Goal: Transaction & Acquisition: Purchase product/service

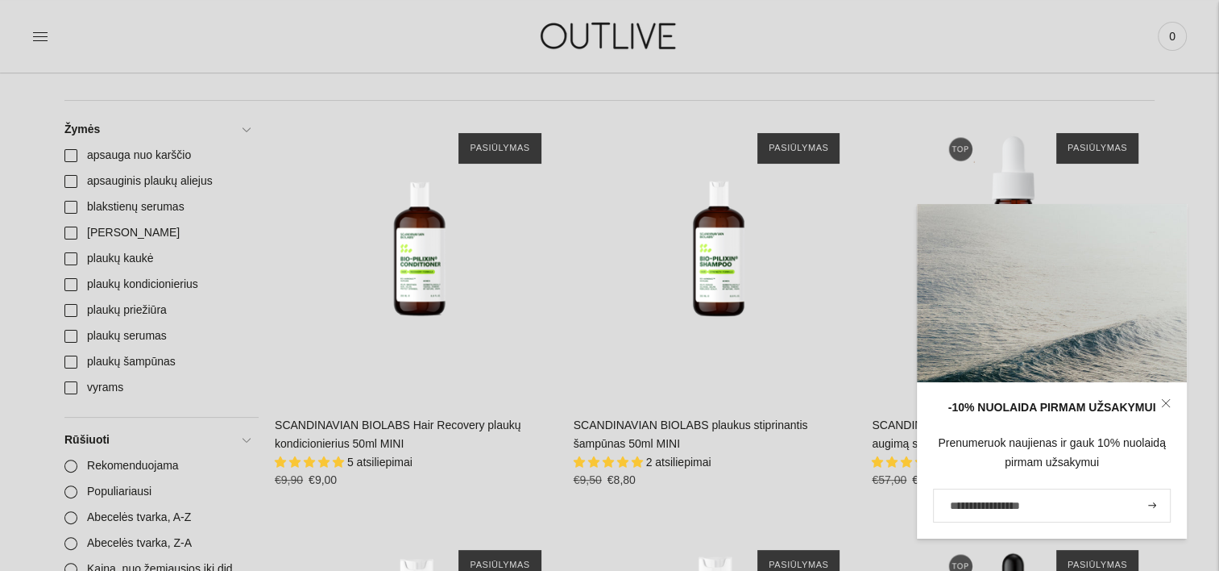
scroll to position [403, 0]
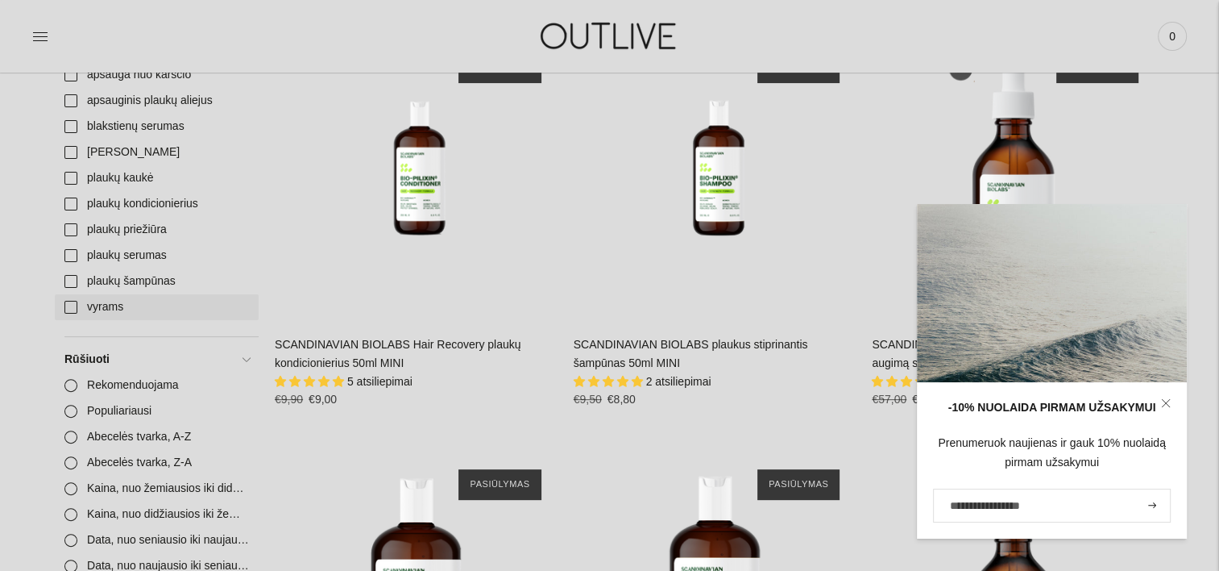
click at [113, 303] on link "vyrams" at bounding box center [157, 307] width 204 height 26
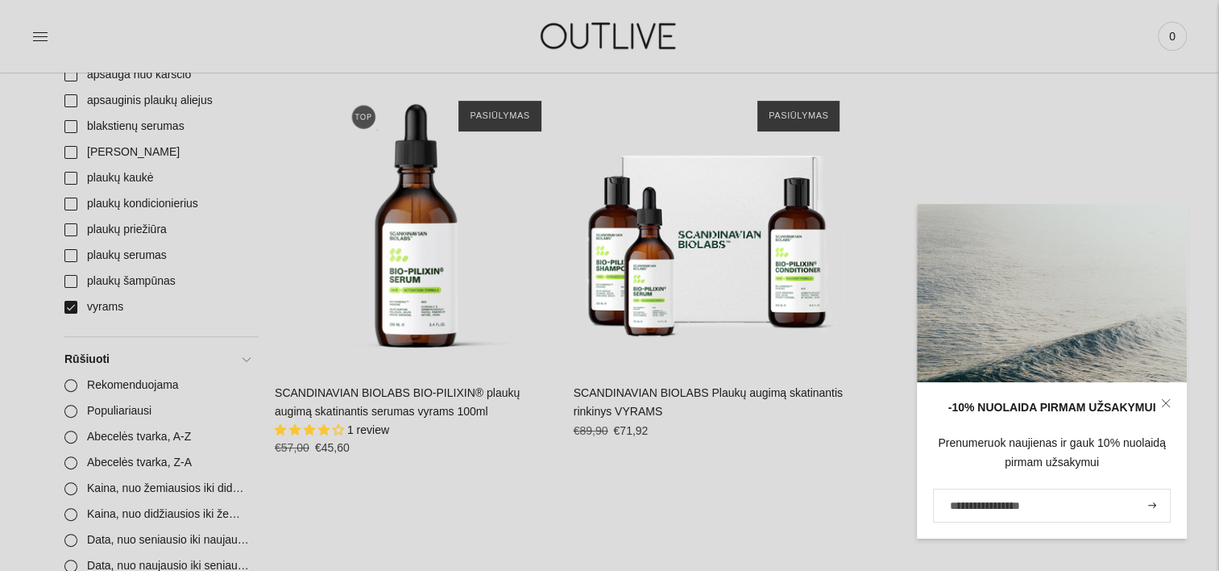
click at [746, 513] on div "Žymės Rūšiuoti vyrams Į krepšelį SCANDINAVIAN BIOLABS BIO-PILIXIN® plaukų augim…" at bounding box center [715, 315] width 880 height 559
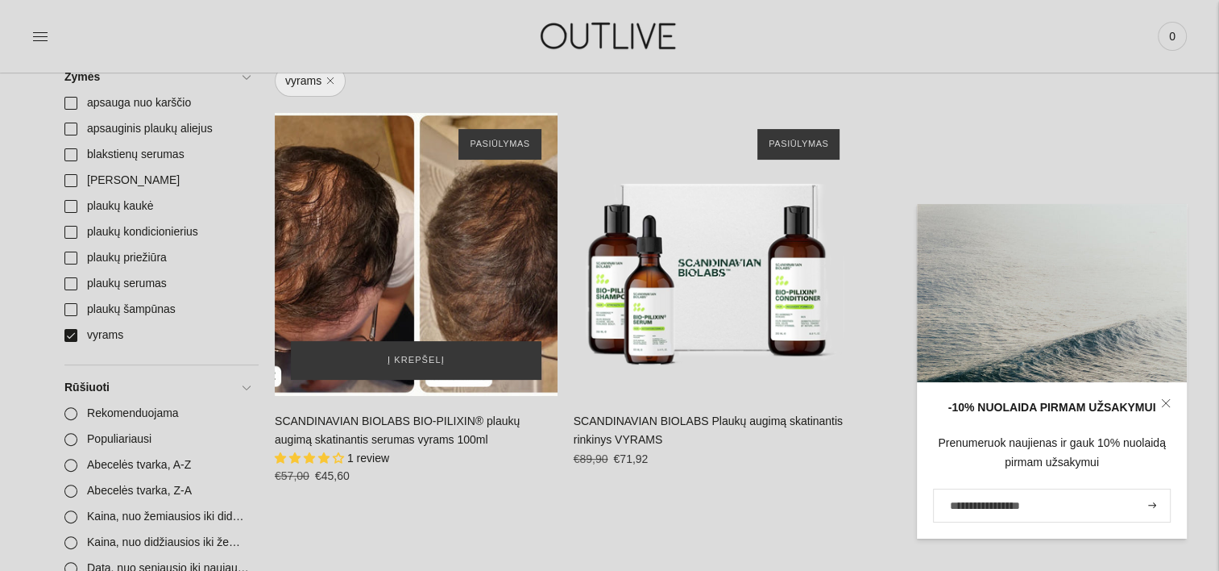
scroll to position [242, 0]
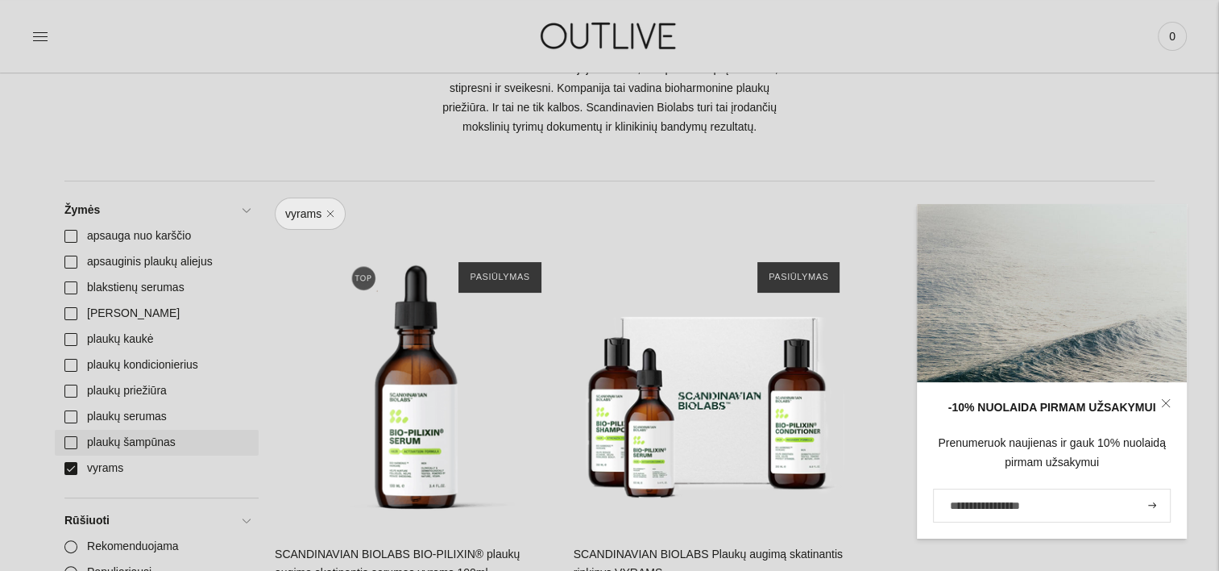
click at [71, 443] on link "plaukų šampūnas" at bounding box center [157, 443] width 204 height 26
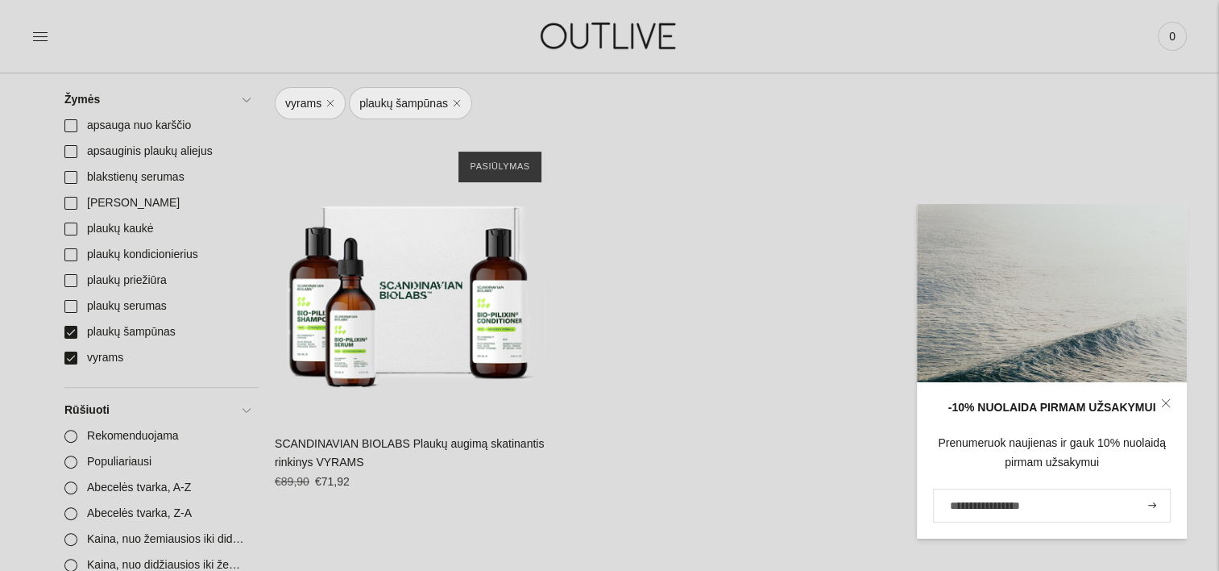
scroll to position [564, 0]
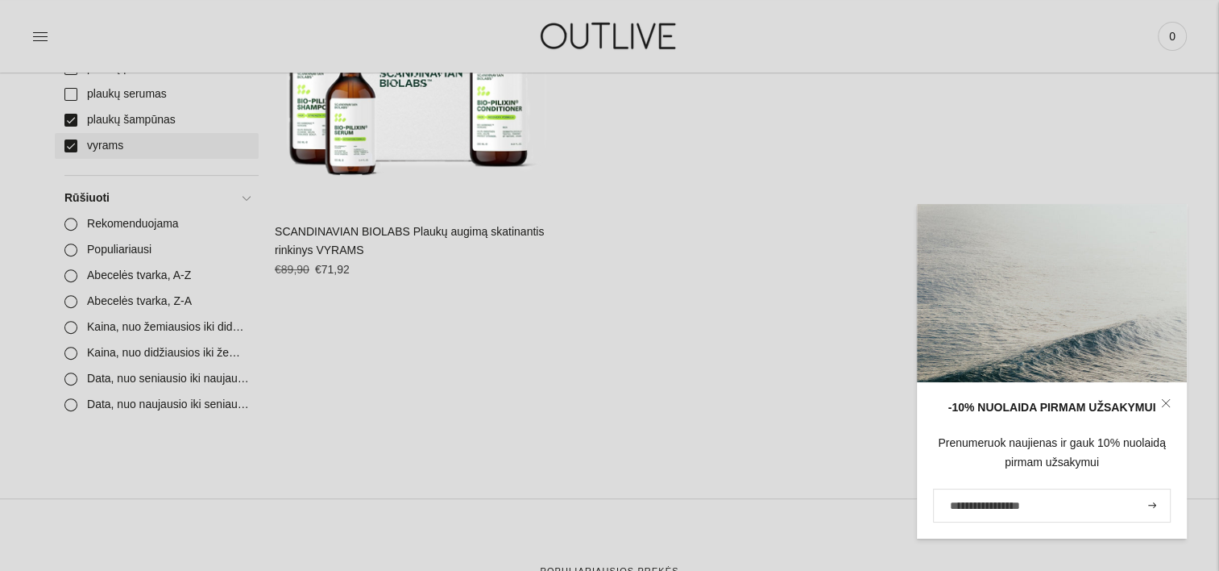
click at [65, 146] on link "vyrams" at bounding box center [157, 146] width 204 height 26
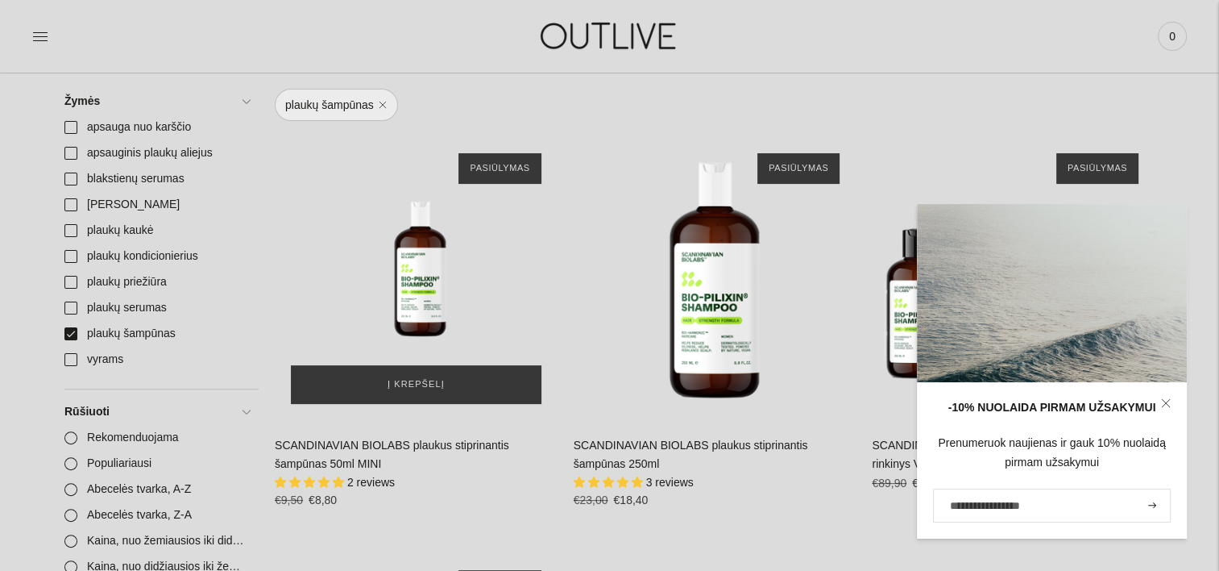
scroll to position [484, 0]
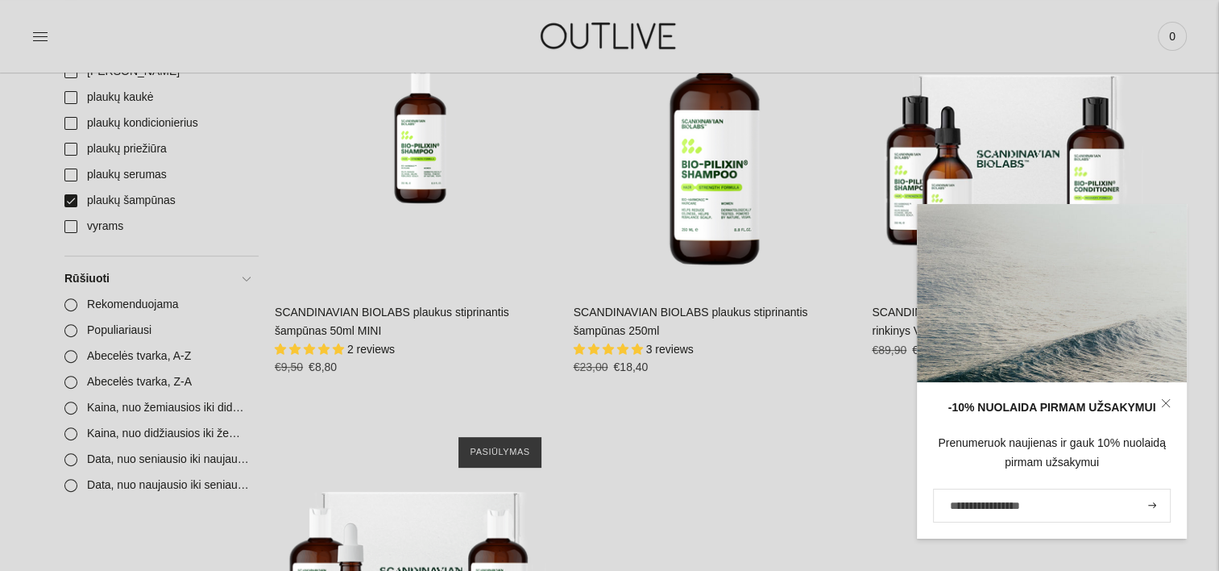
click at [1167, 396] on link at bounding box center [1166, 403] width 42 height 42
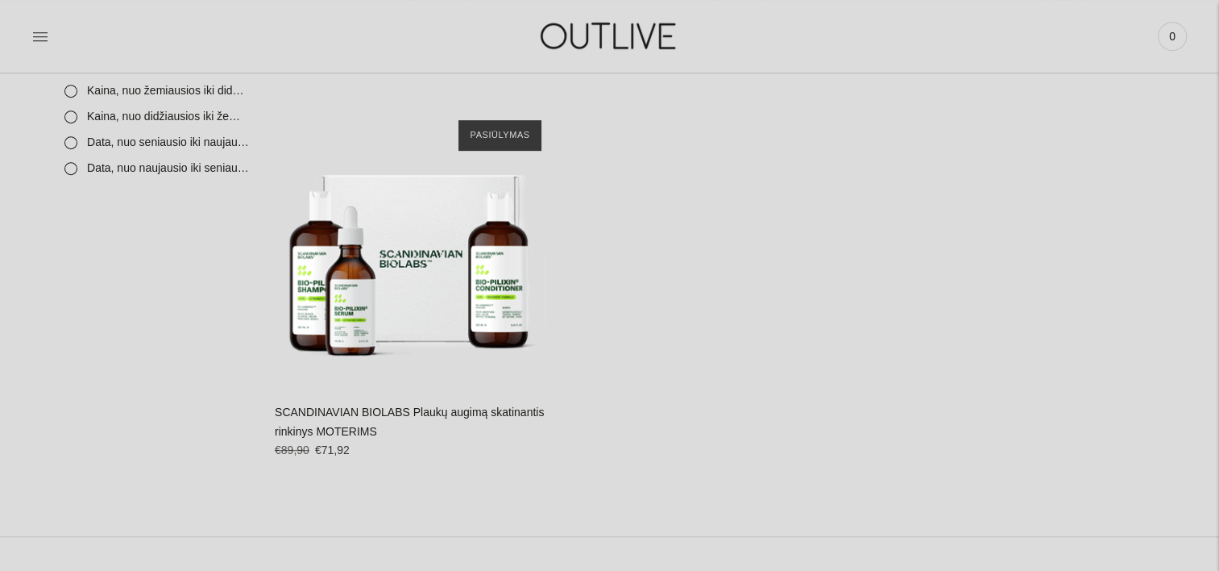
scroll to position [806, 0]
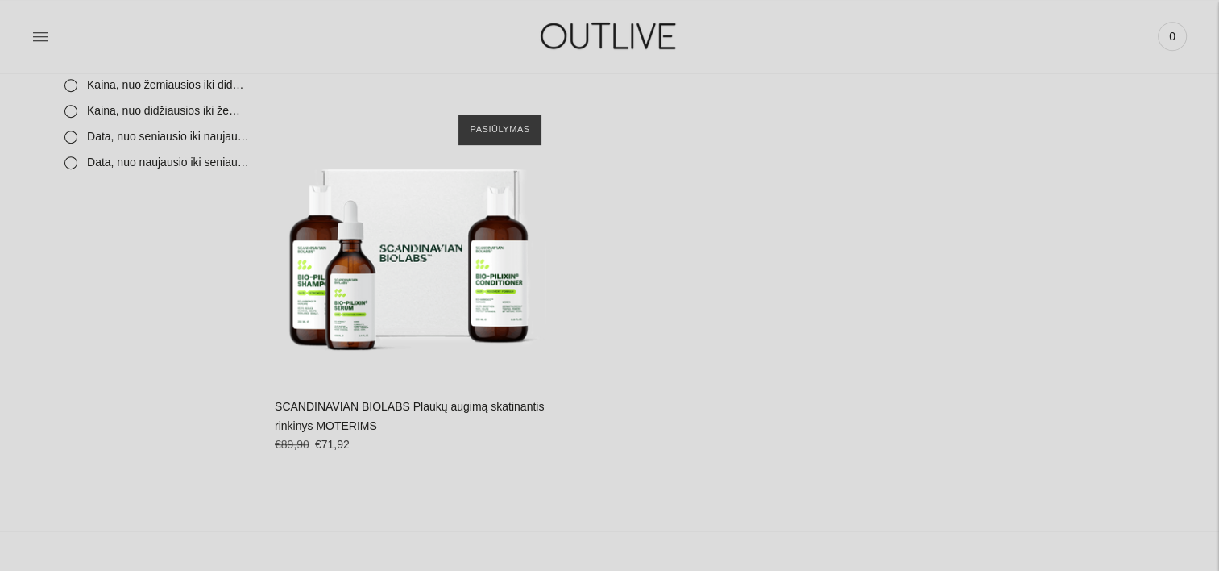
click at [474, 410] on link "SCANDINAVIAN BIOLABS Plaukų augimą skatinantis rinkinys MOTERIMS" at bounding box center [409, 416] width 269 height 32
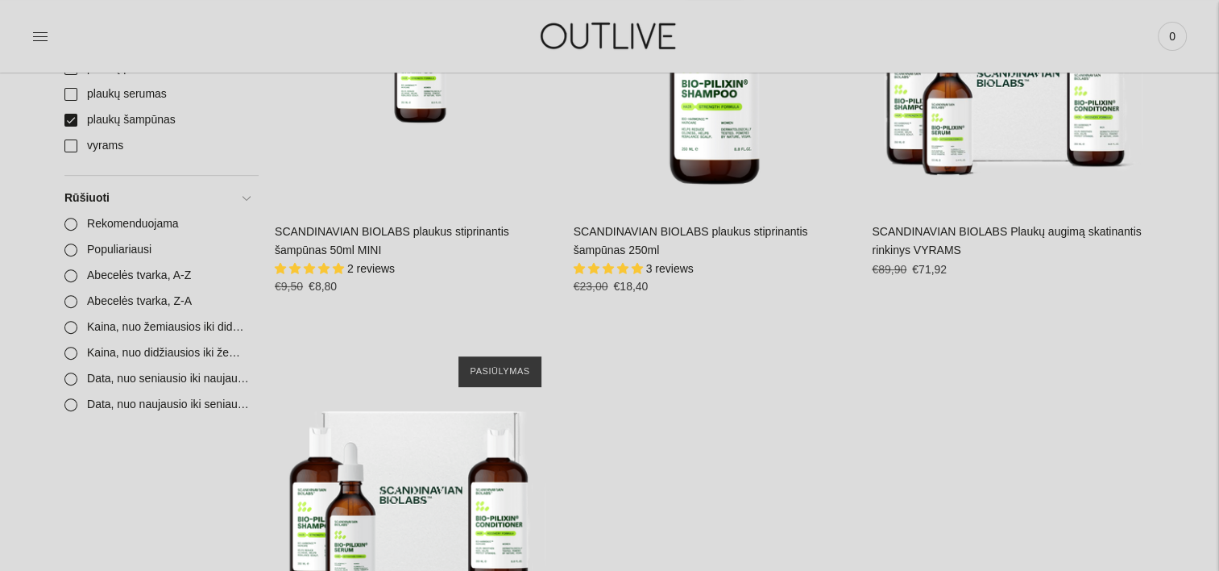
scroll to position [242, 0]
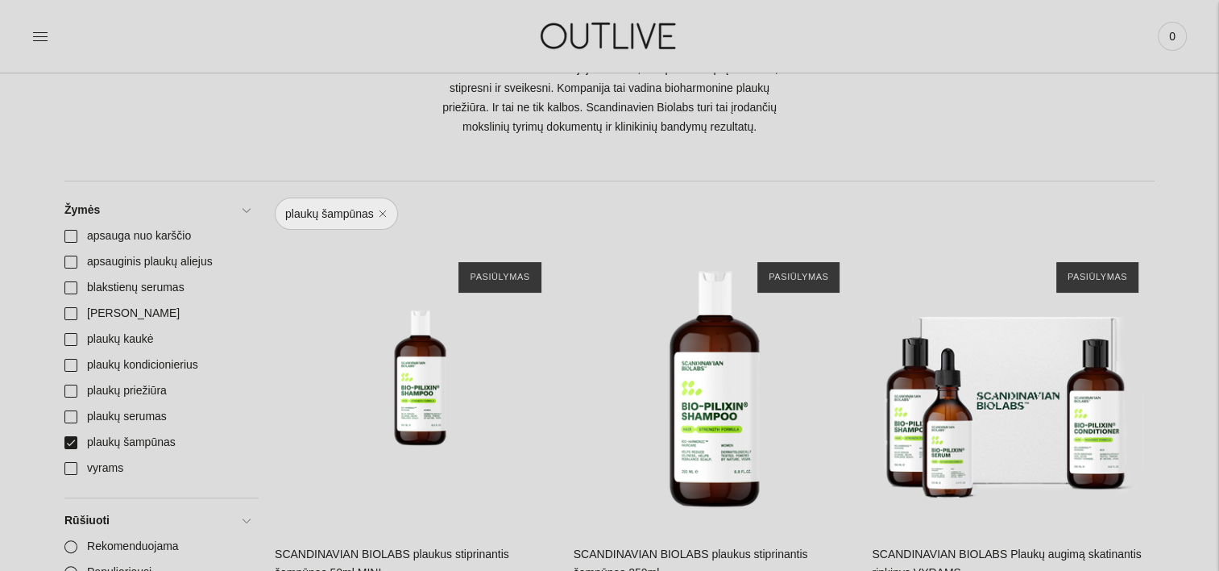
scroll to position [403, 0]
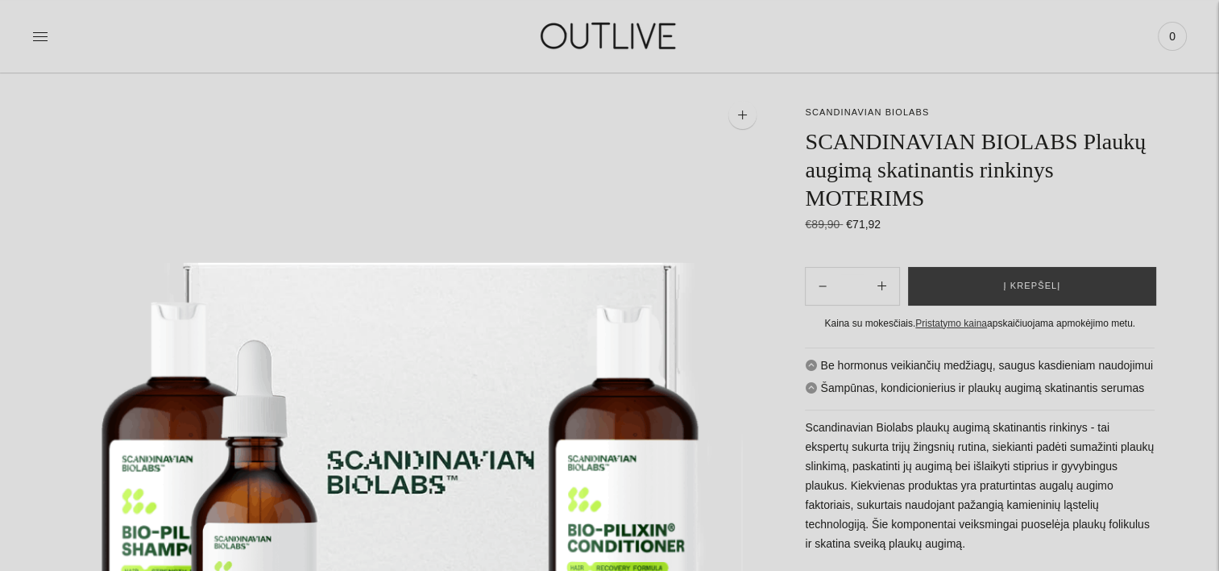
scroll to position [161, 0]
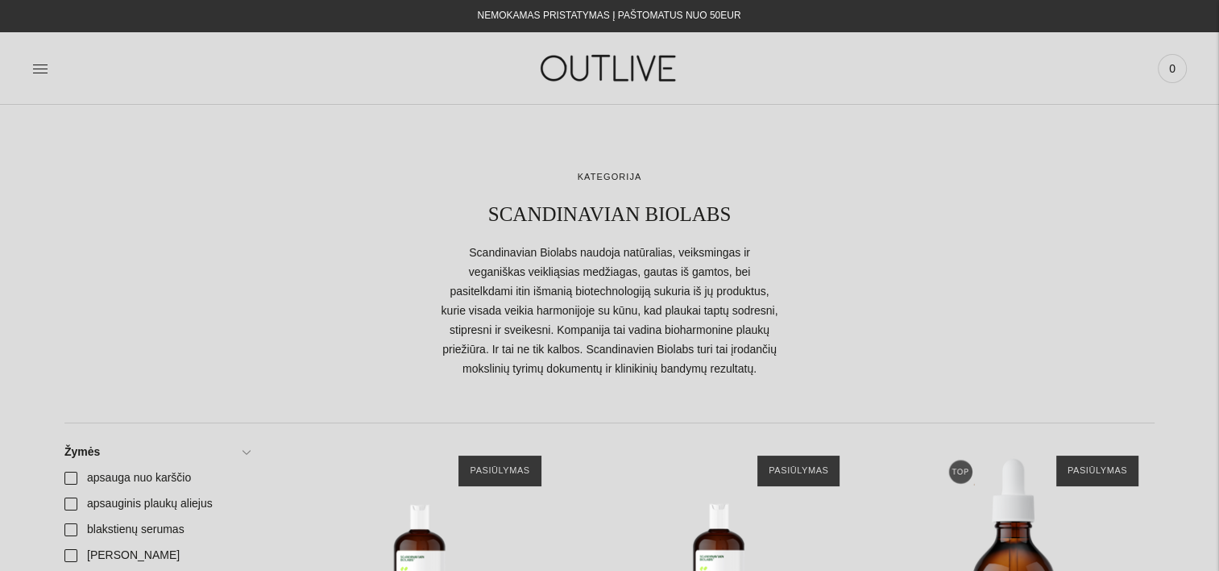
scroll to position [81, 0]
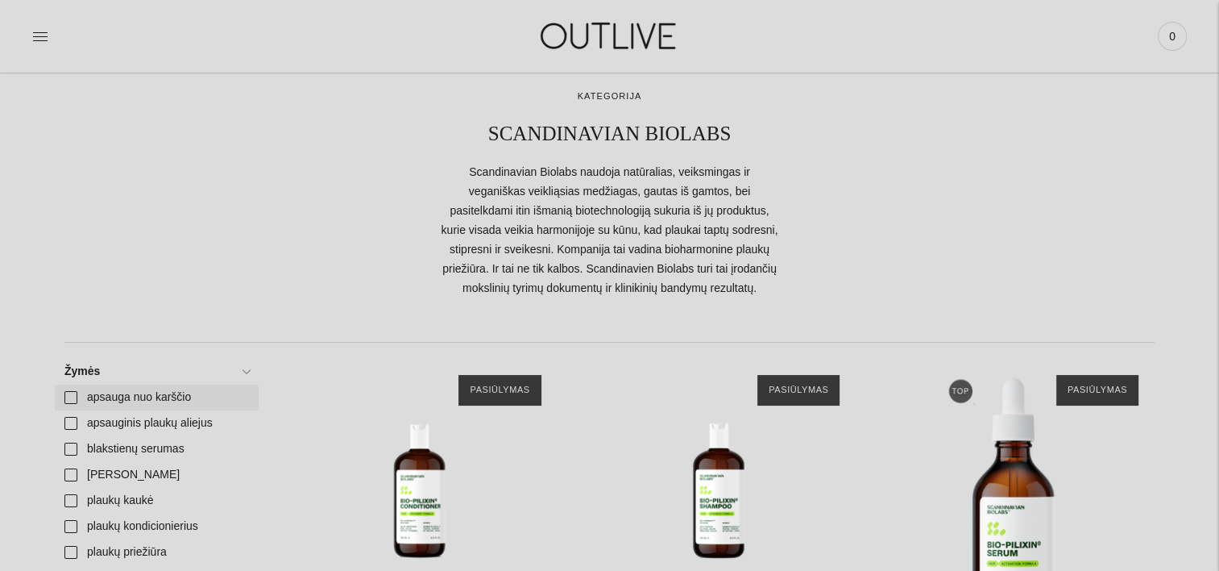
click at [82, 396] on link "apsauga nuo karščio" at bounding box center [157, 397] width 204 height 26
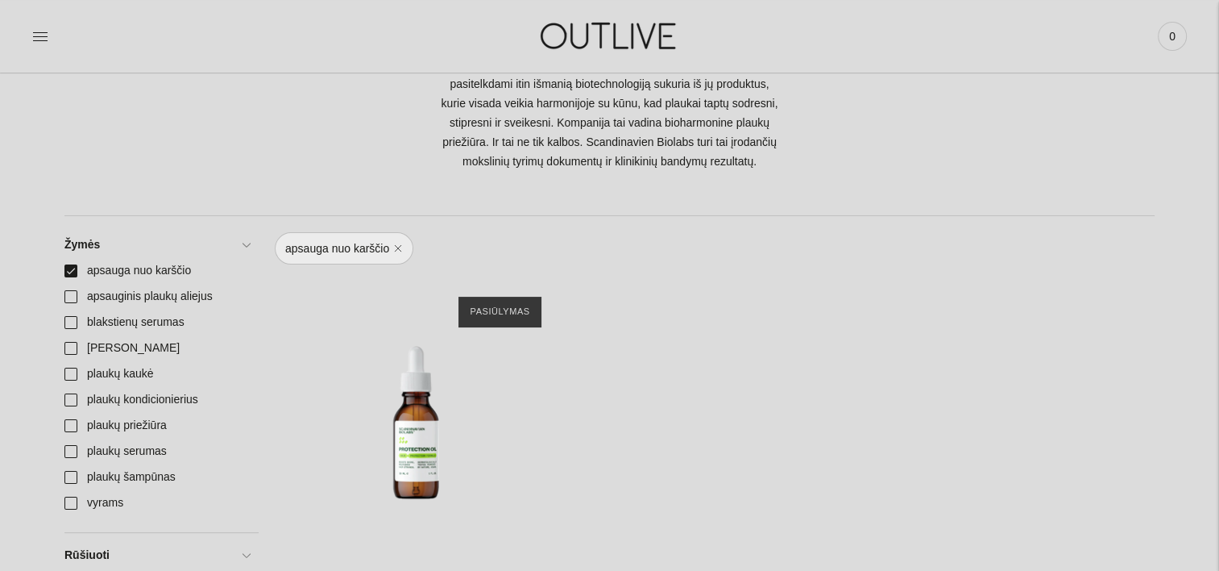
scroll to position [403, 0]
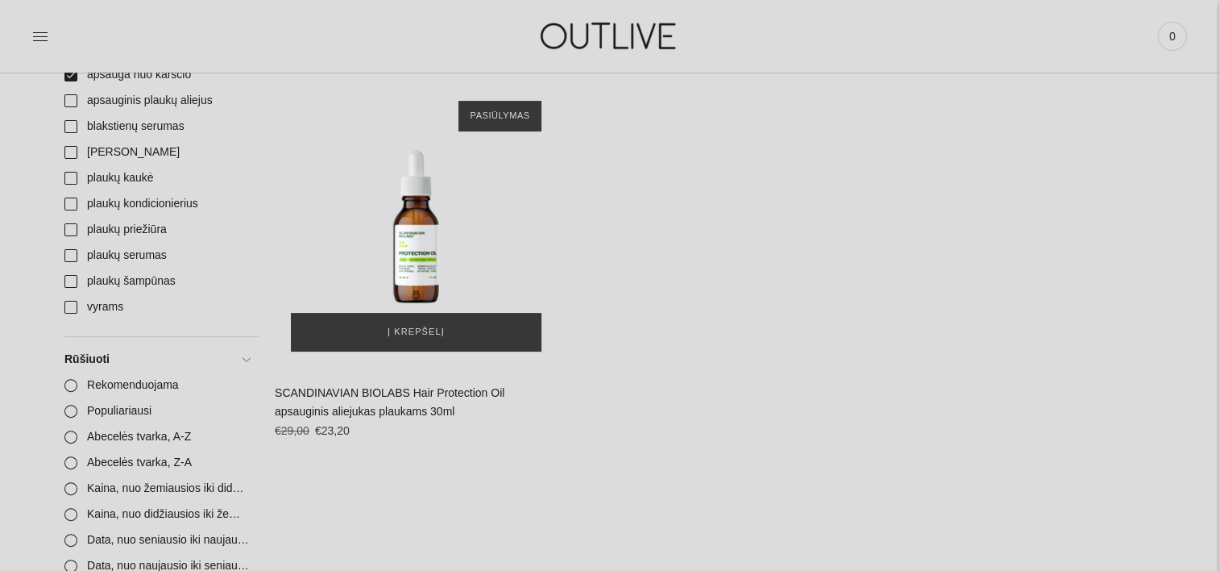
click at [409, 235] on img "SCANDINAVIAN BIOLABS Hair Protection Oil apsauginis aliejukas plaukams 30ml\a" at bounding box center [416, 226] width 283 height 283
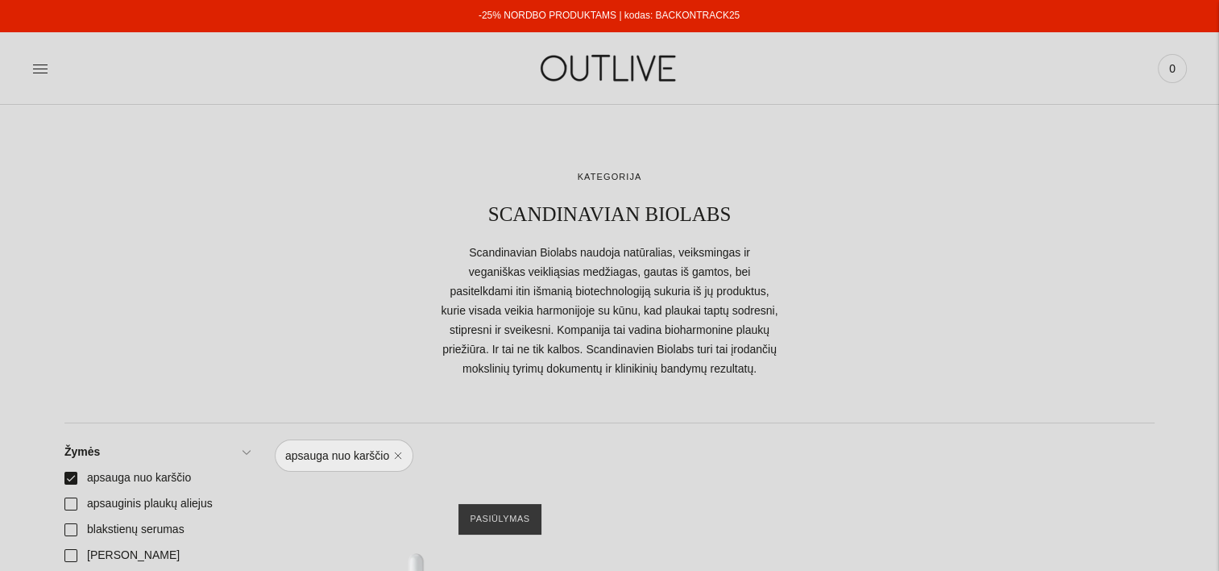
drag, startPoint x: 750, startPoint y: 15, endPoint x: 656, endPoint y: 16, distance: 93.5
click at [656, 16] on div "-25% NORDBO PRODUKTAMS | kodas: BACKONTRACK25" at bounding box center [609, 16] width 1220 height 32
copy link "BACKONTRACK25"
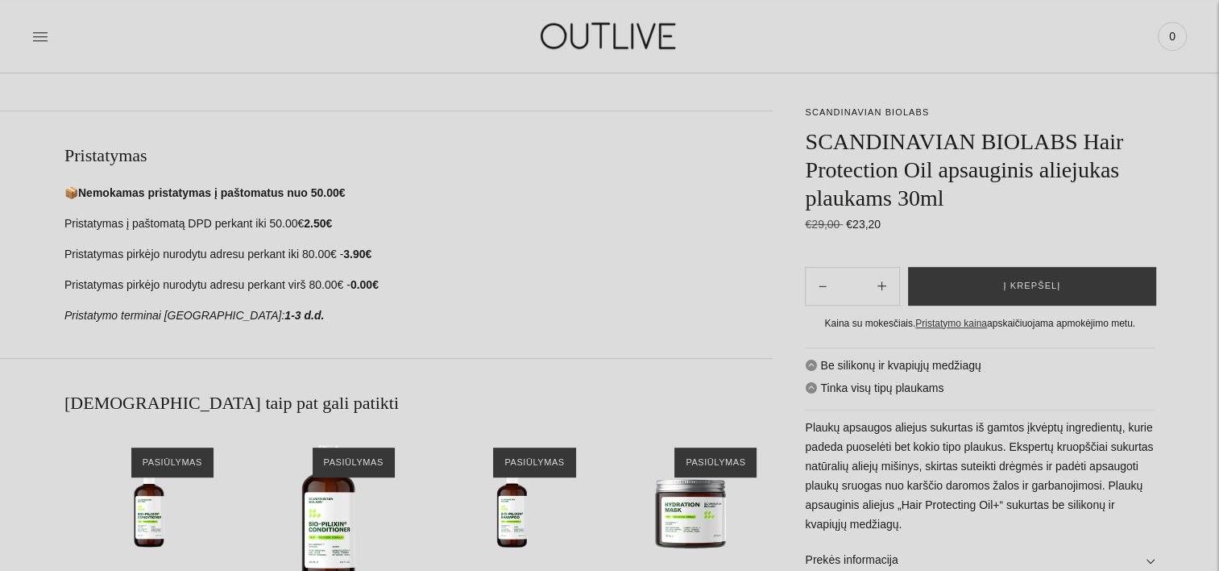
scroll to position [1048, 0]
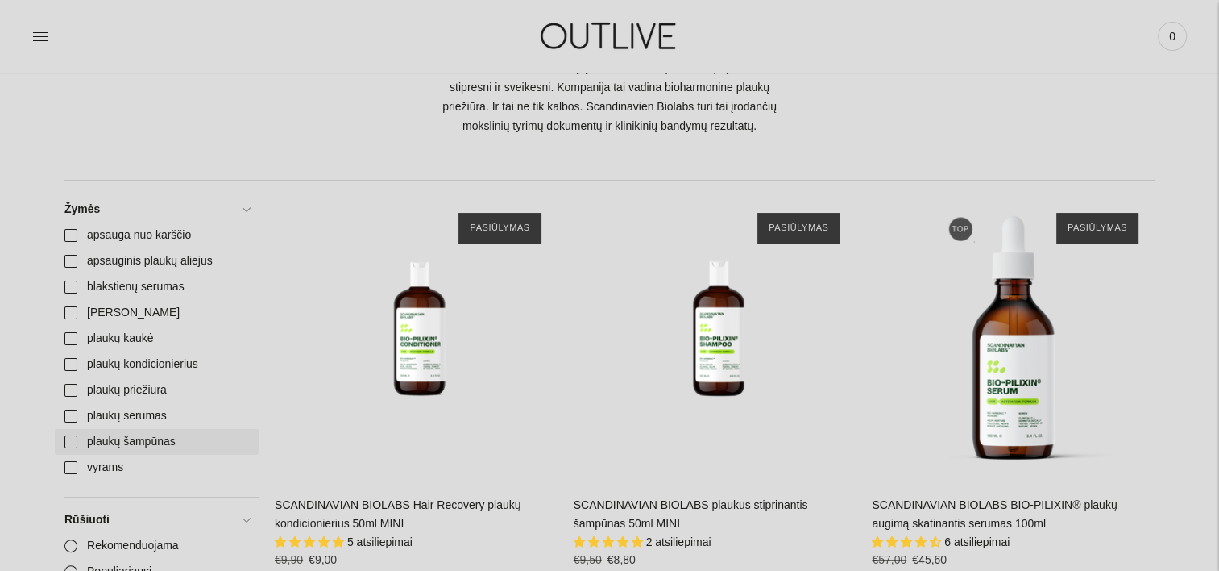
scroll to position [242, 0]
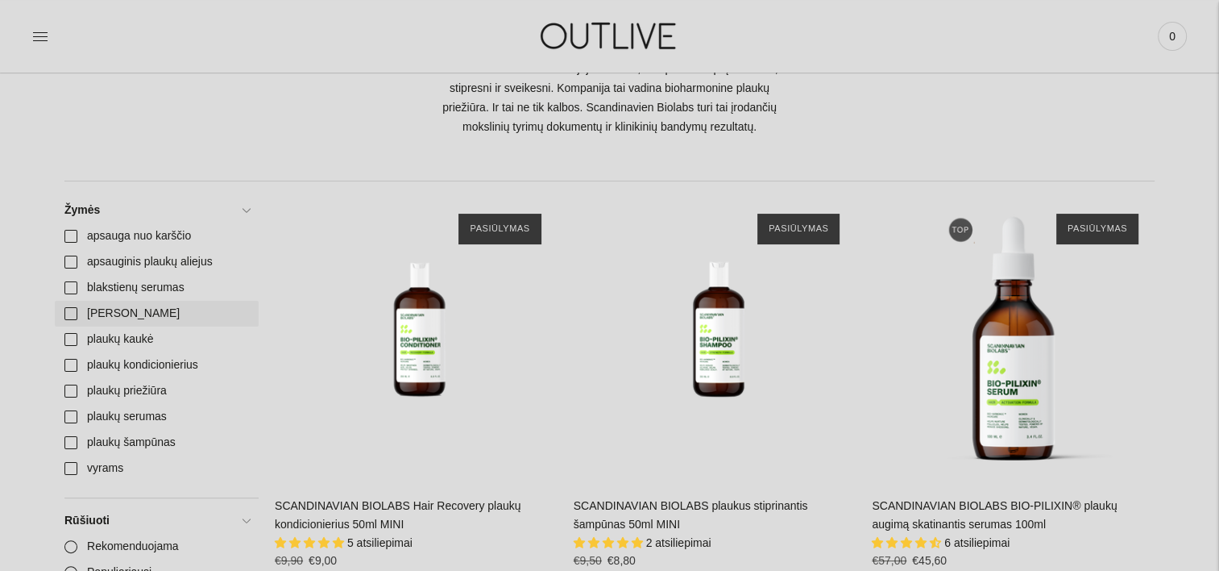
click at [75, 309] on link "[PERSON_NAME]" at bounding box center [157, 314] width 204 height 26
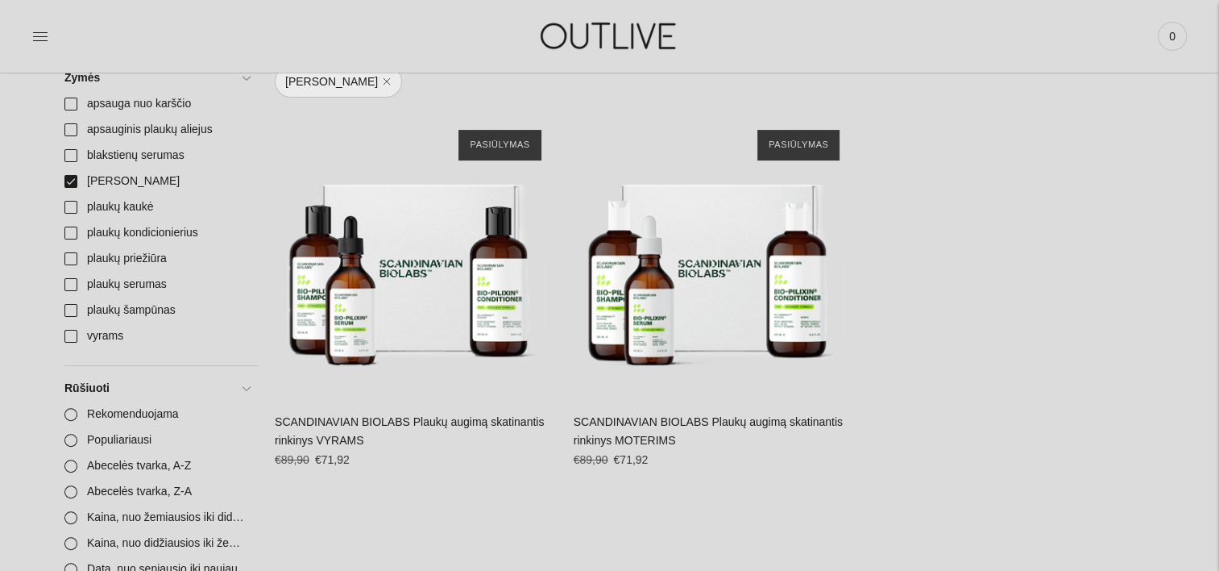
scroll to position [403, 0]
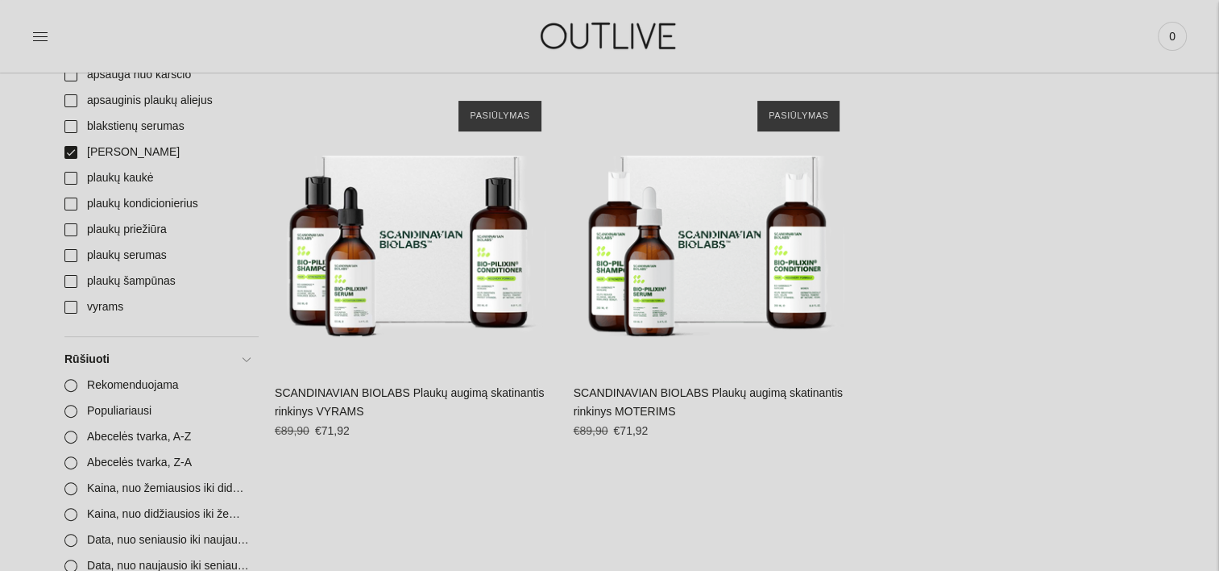
click at [704, 376] on div "**********" at bounding box center [715, 269] width 283 height 368
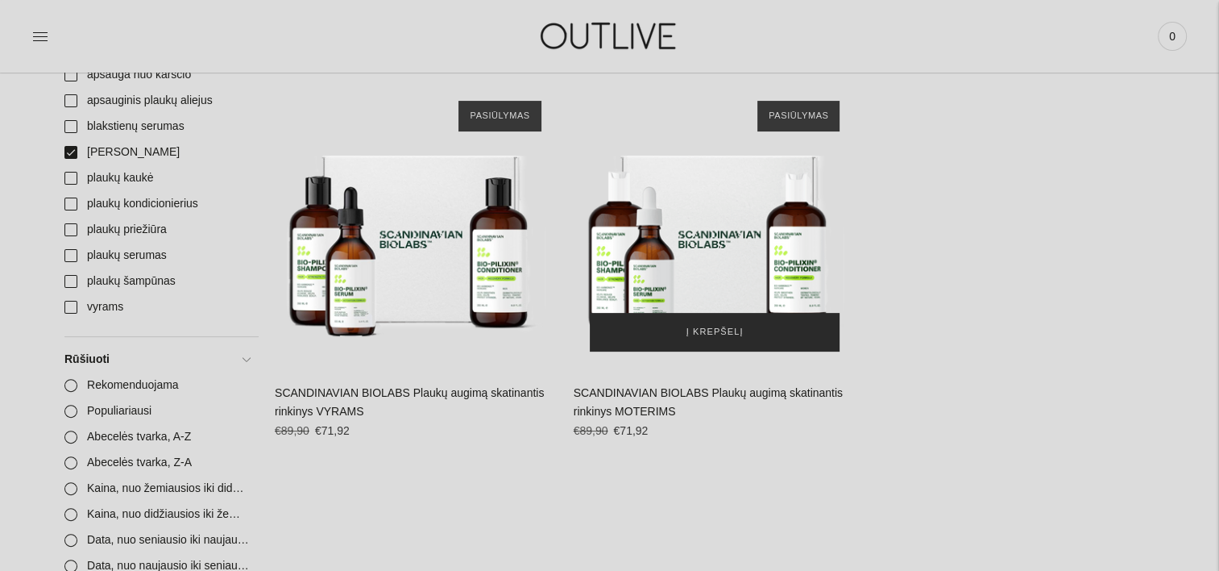
click at [626, 321] on button "Į krepšelį" at bounding box center [715, 332] width 251 height 39
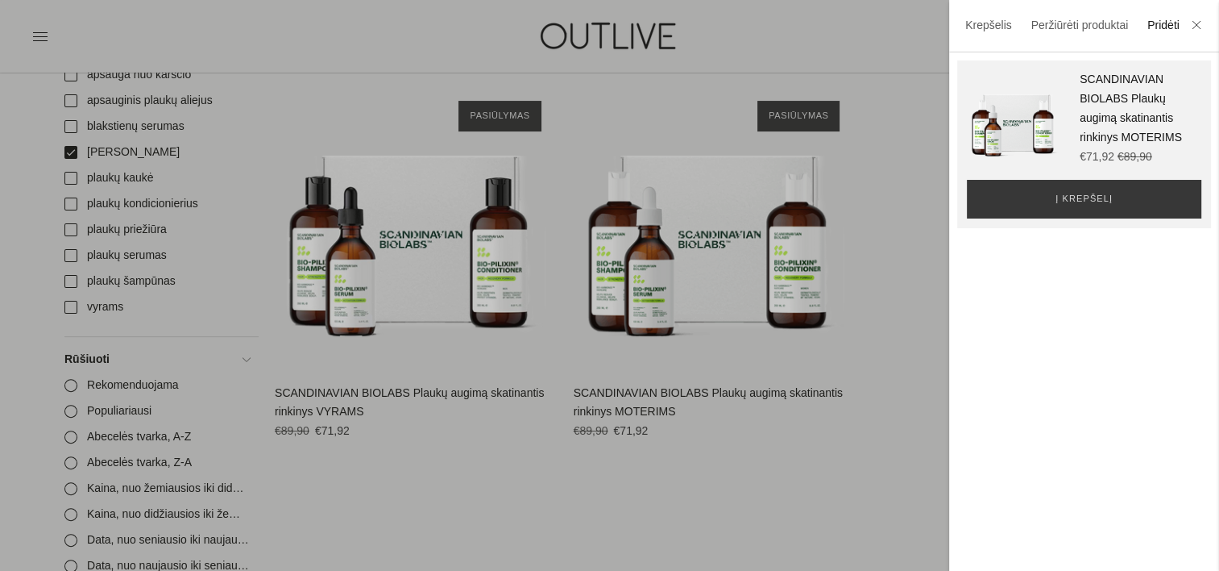
click at [732, 248] on div at bounding box center [609, 285] width 1219 height 571
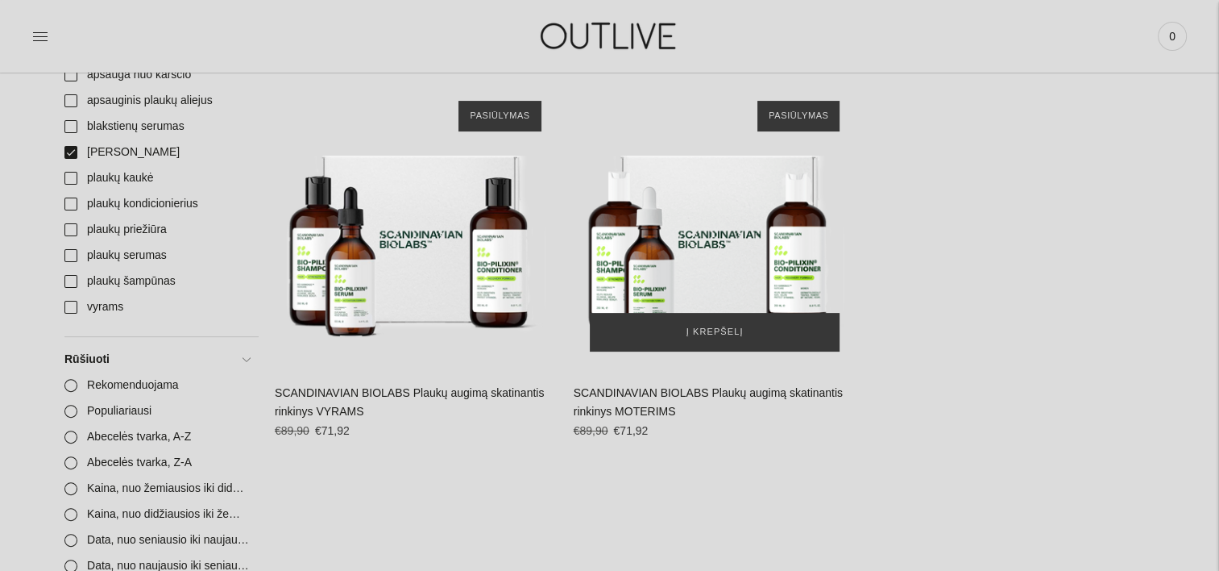
click at [667, 203] on img "SCANDINAVIAN BIOLABS Plaukų augimą skatinantis rinkinys MOTERIMS\a" at bounding box center [715, 226] width 283 height 283
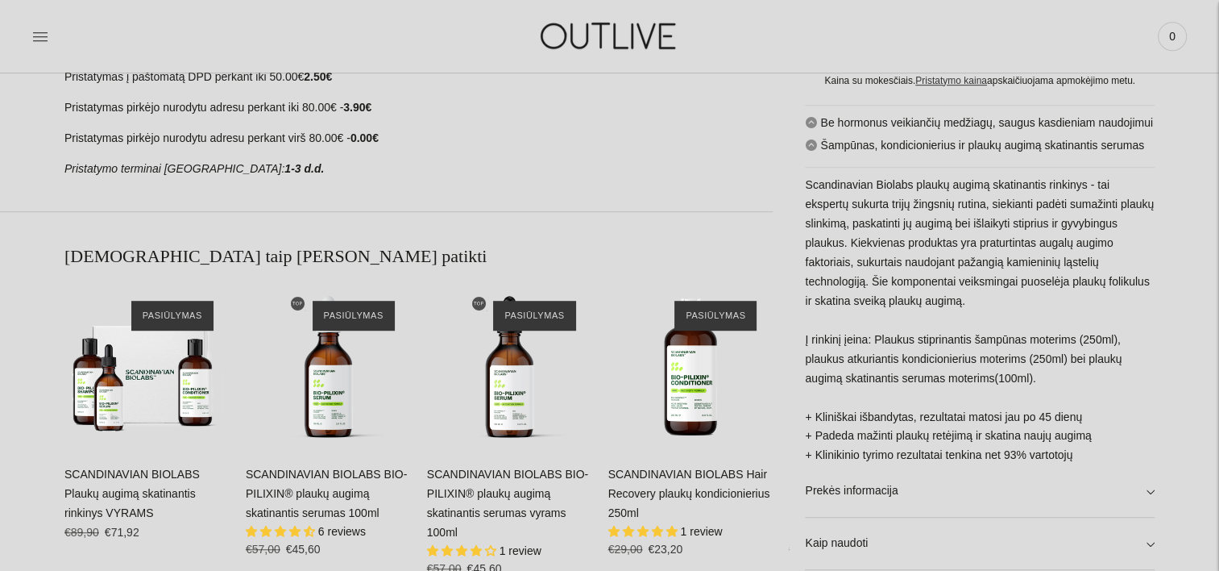
scroll to position [1128, 0]
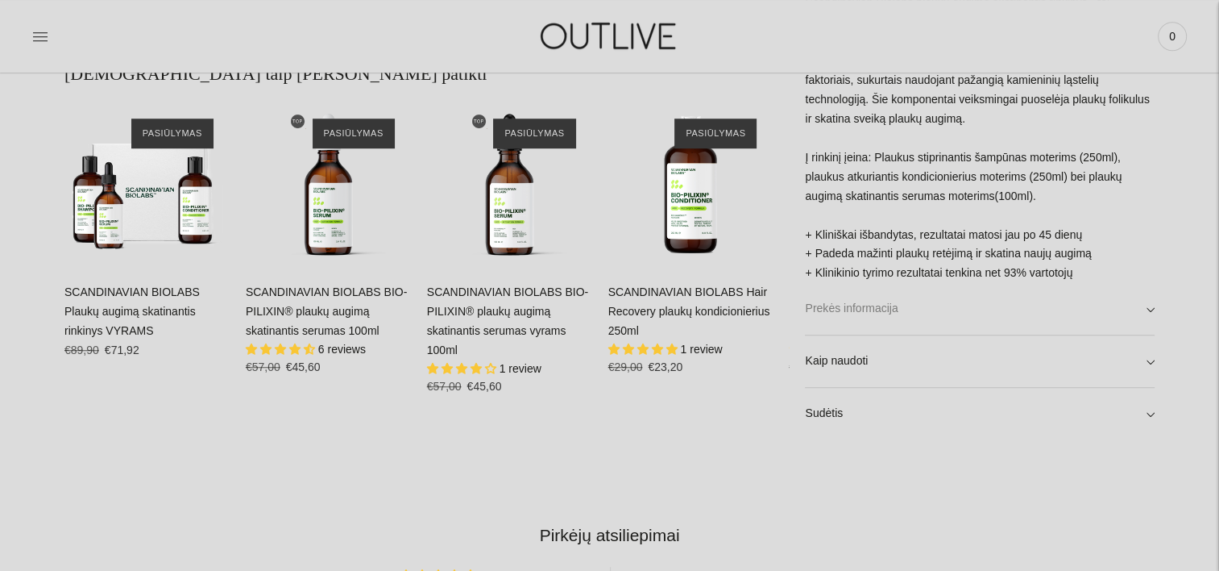
click at [1137, 309] on link "Prekės informacija" at bounding box center [980, 310] width 350 height 52
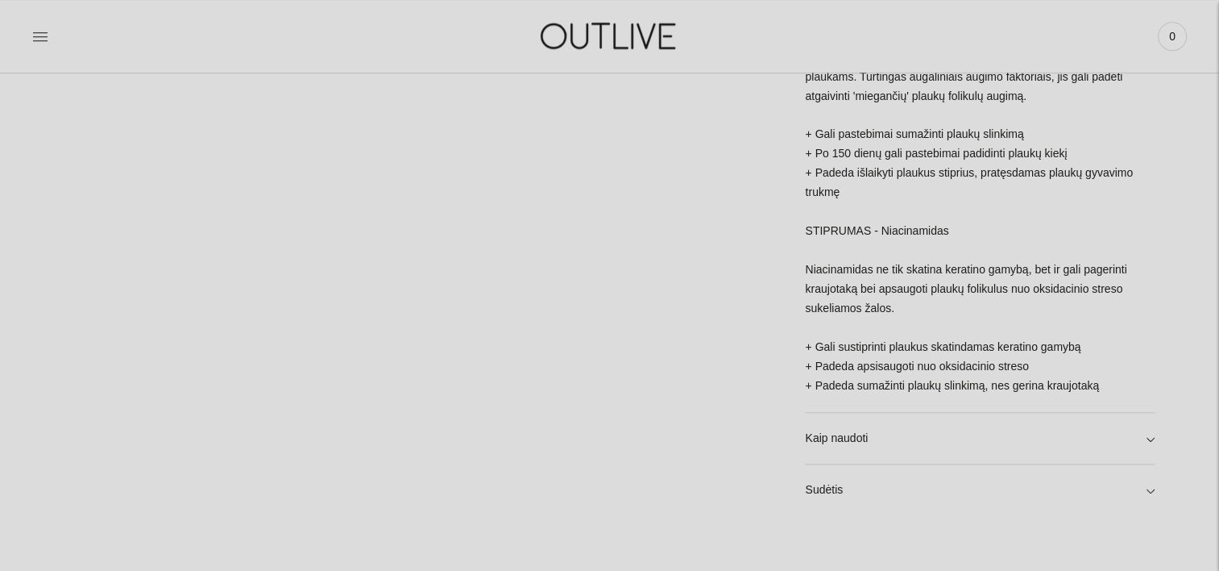
scroll to position [1612, 0]
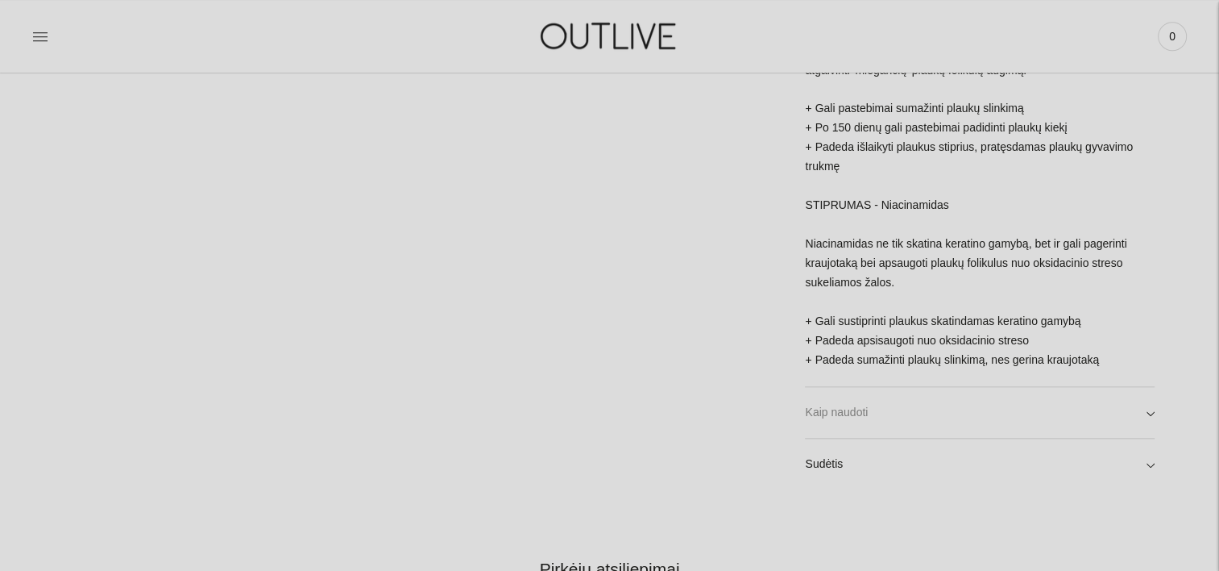
click at [1132, 406] on link "Kaip naudoti" at bounding box center [980, 413] width 350 height 52
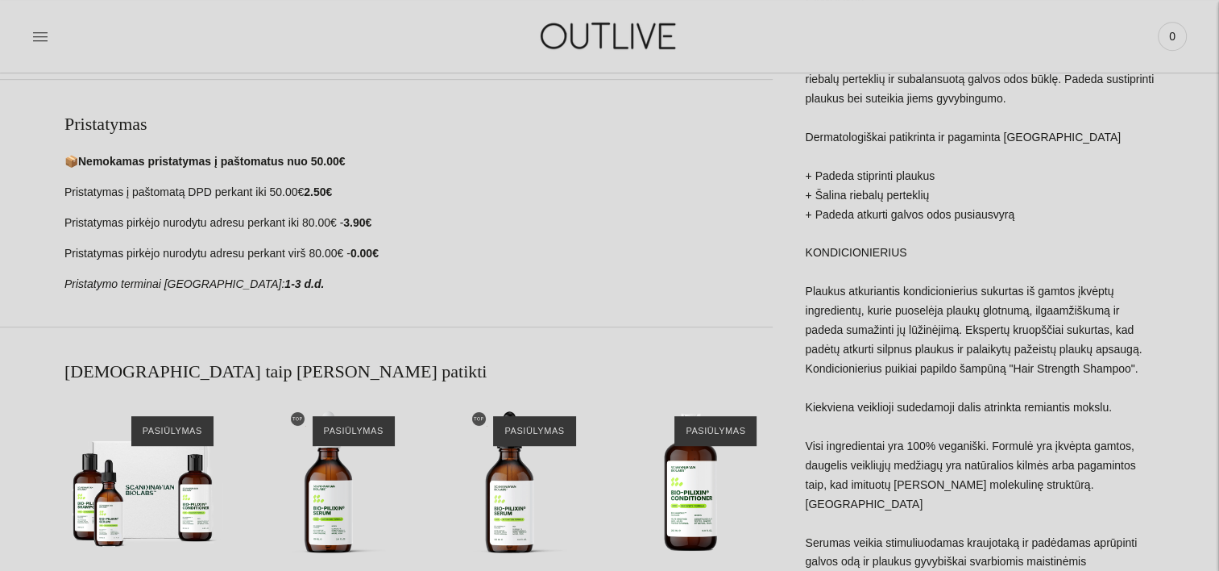
scroll to position [806, 0]
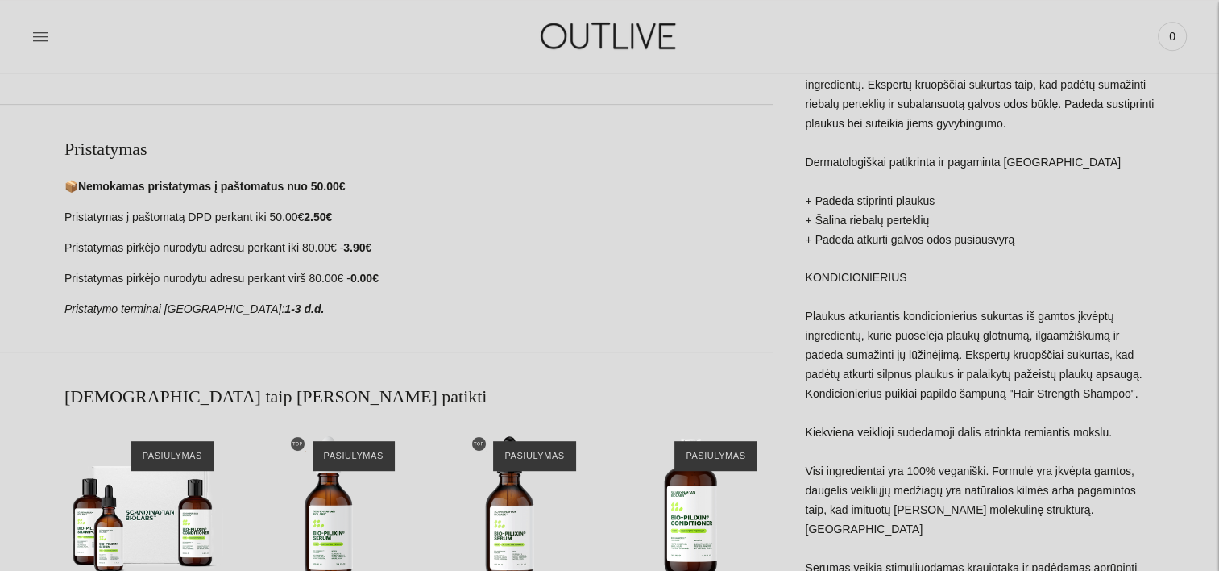
click at [374, 184] on p "📦 Nemokamas pristatymas į paštomatus nuo 50.00€" at bounding box center [418, 186] width 708 height 19
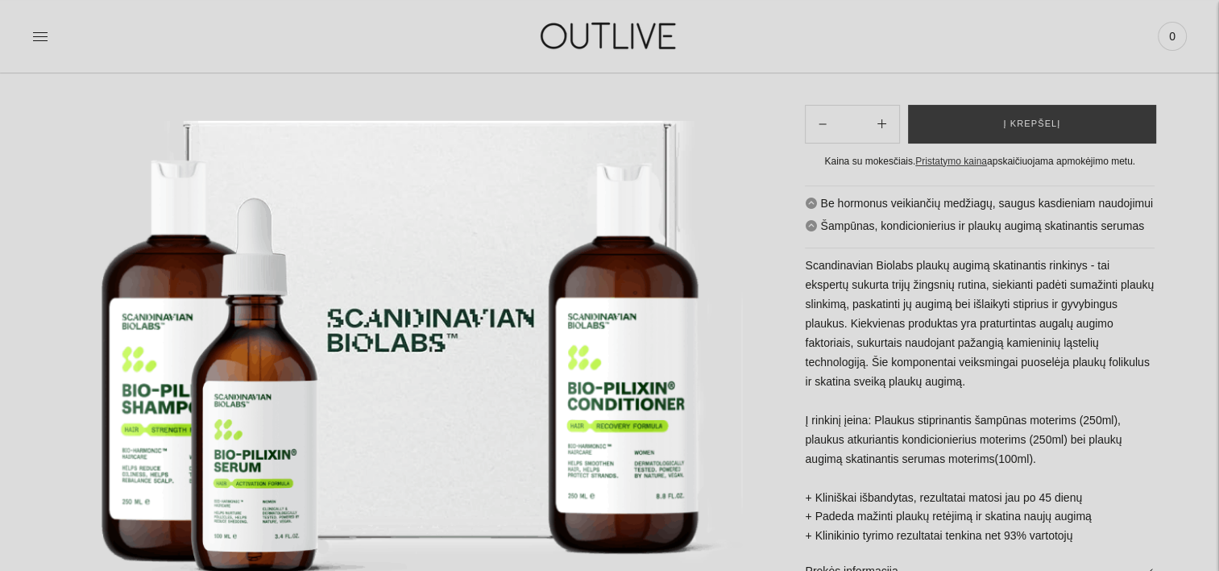
scroll to position [0, 0]
